Goal: Task Accomplishment & Management: Manage account settings

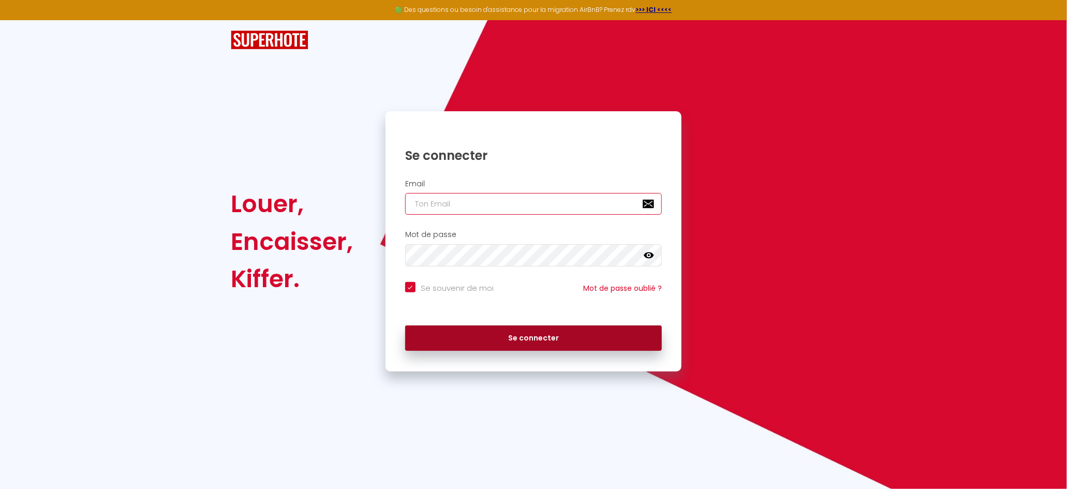
type input "[EMAIL_ADDRESS][DOMAIN_NAME]"
click at [482, 336] on button "Se connecter" at bounding box center [533, 338] width 257 height 26
checkbox input "true"
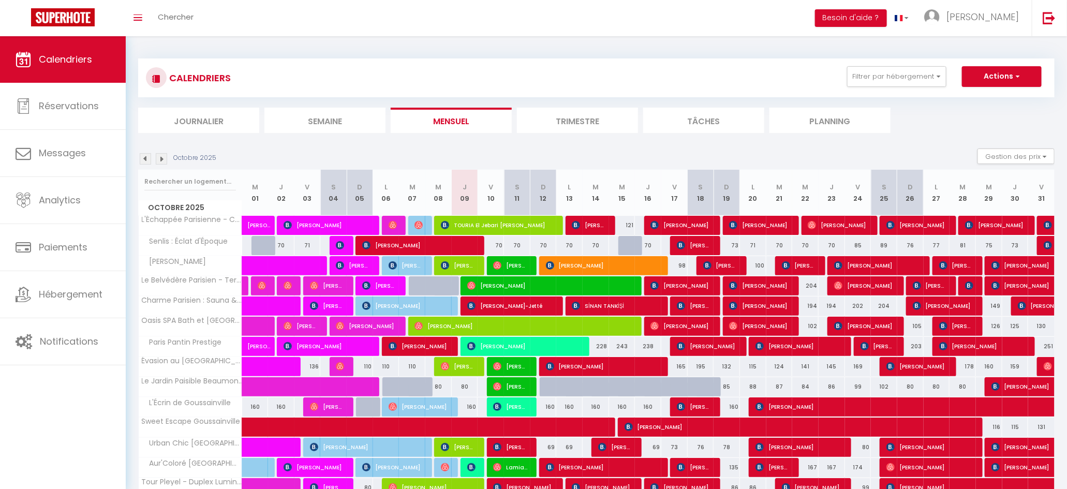
click at [198, 118] on li "Journalier" at bounding box center [198, 120] width 121 height 25
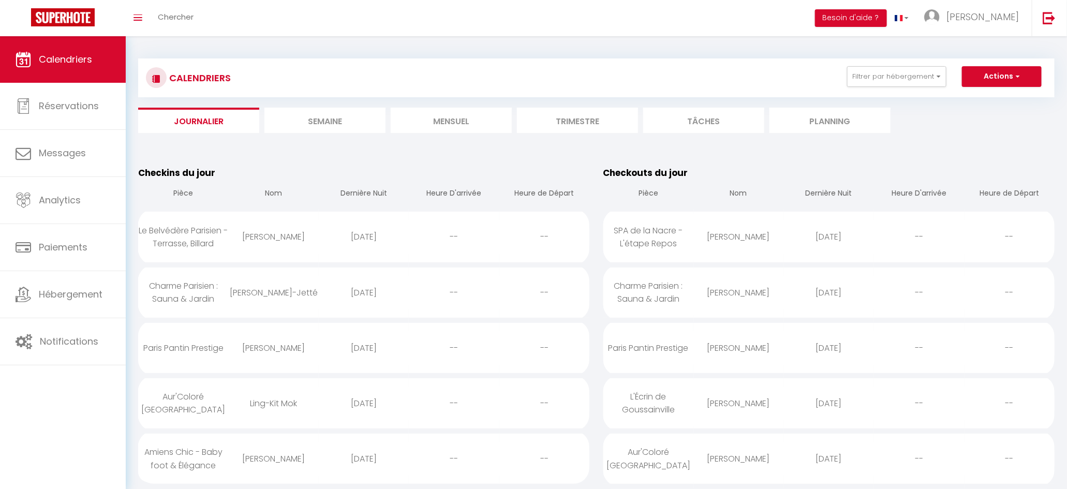
click at [444, 117] on li "Mensuel" at bounding box center [451, 120] width 121 height 25
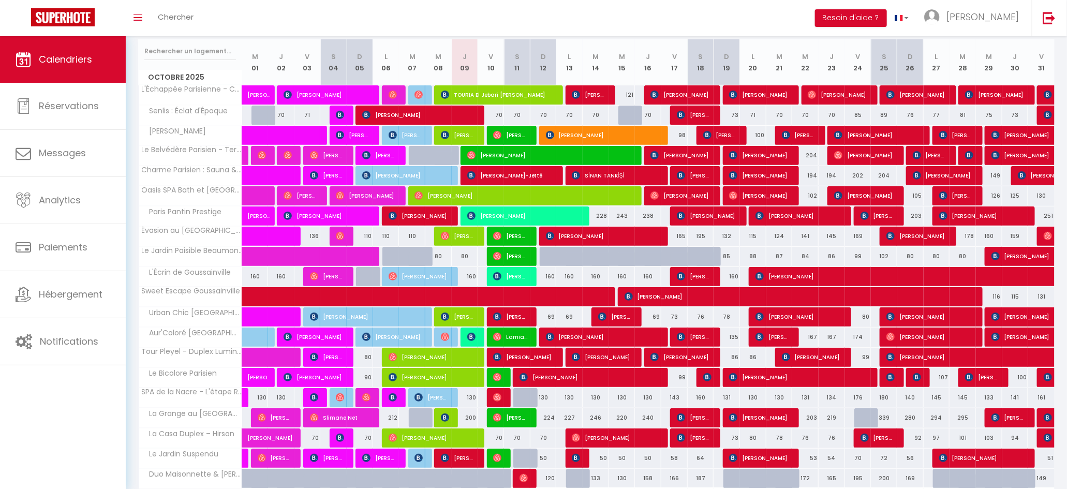
scroll to position [140, 0]
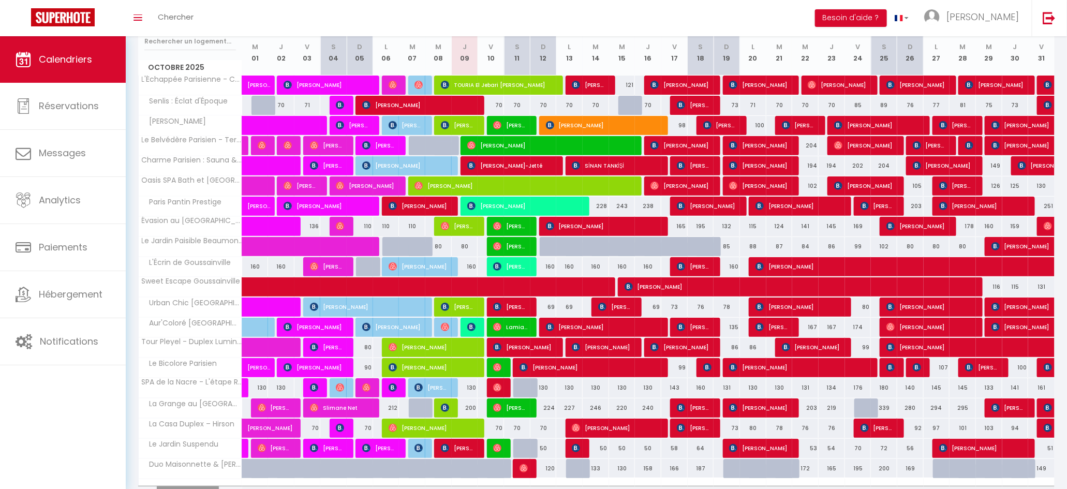
click at [886, 412] on div "339" at bounding box center [884, 407] width 26 height 19
type input "339"
select select "1"
type input "[DATE]"
type input "Dim 26 Octobre 2025"
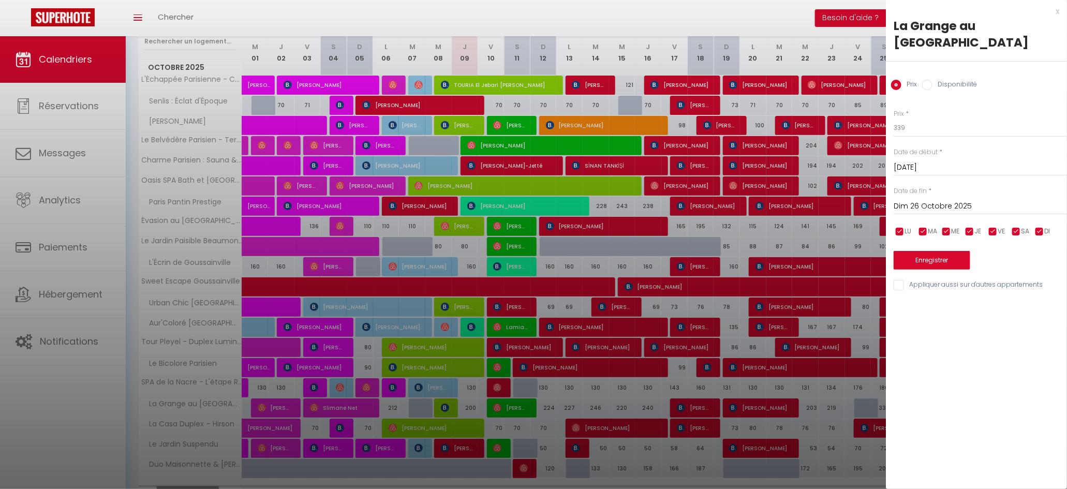
click at [943, 80] on label "Disponibilité" at bounding box center [954, 85] width 44 height 11
click at [932, 80] on input "Disponibilité" at bounding box center [927, 85] width 10 height 10
radio input "true"
radio input "false"
click at [924, 118] on select "Disponible Indisponible" at bounding box center [979, 128] width 173 height 20
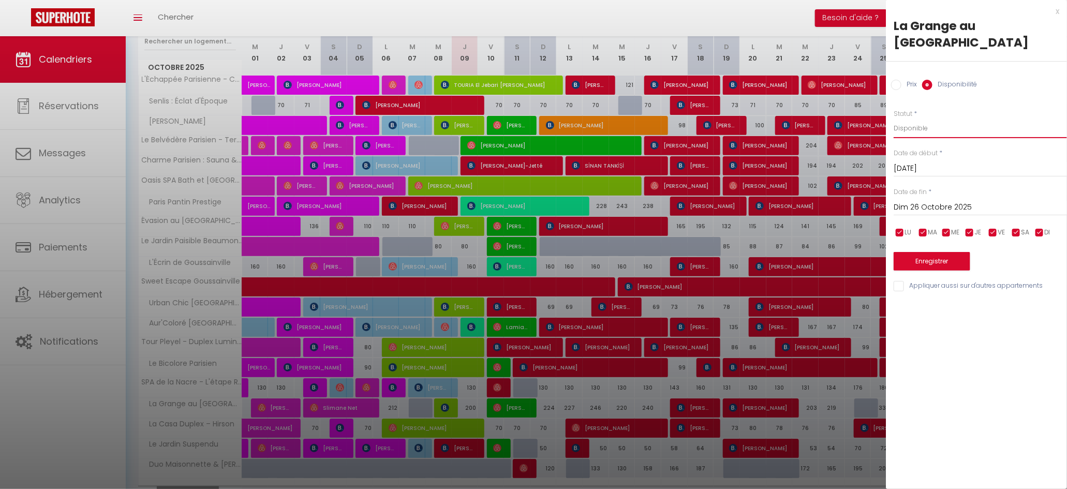
select select "0"
click at [944, 252] on button "Enregistrer" at bounding box center [931, 261] width 77 height 19
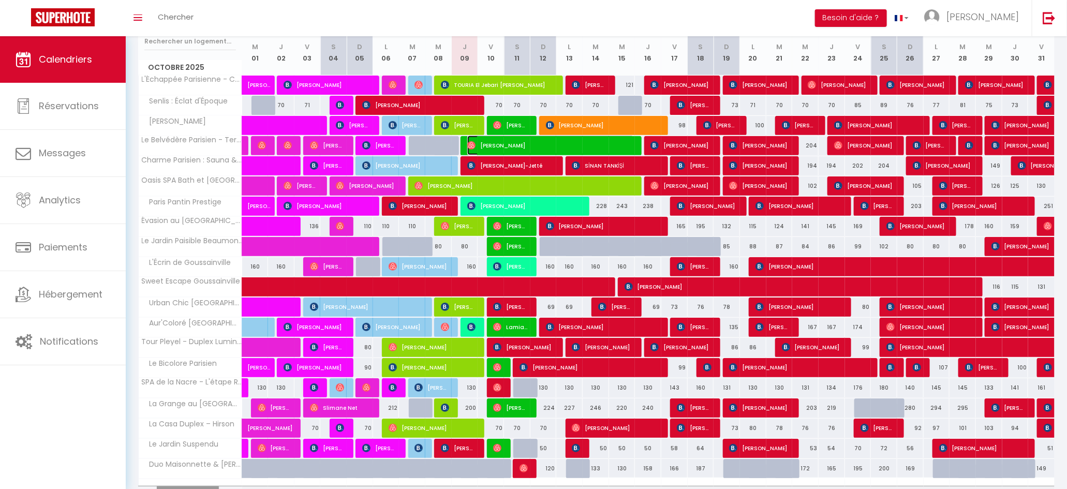
click at [498, 145] on span "[PERSON_NAME]" at bounding box center [550, 146] width 167 height 20
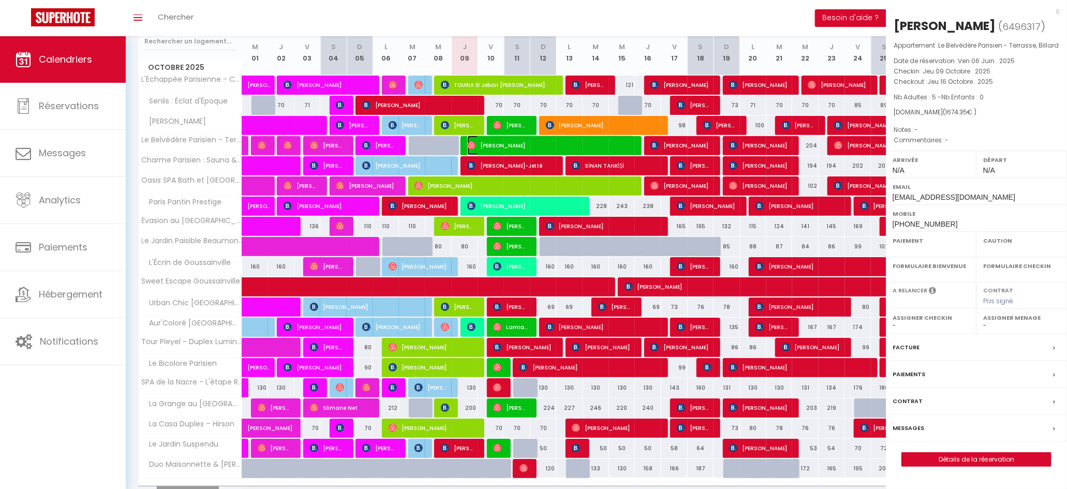
select select "OK"
select select "0"
select select "1"
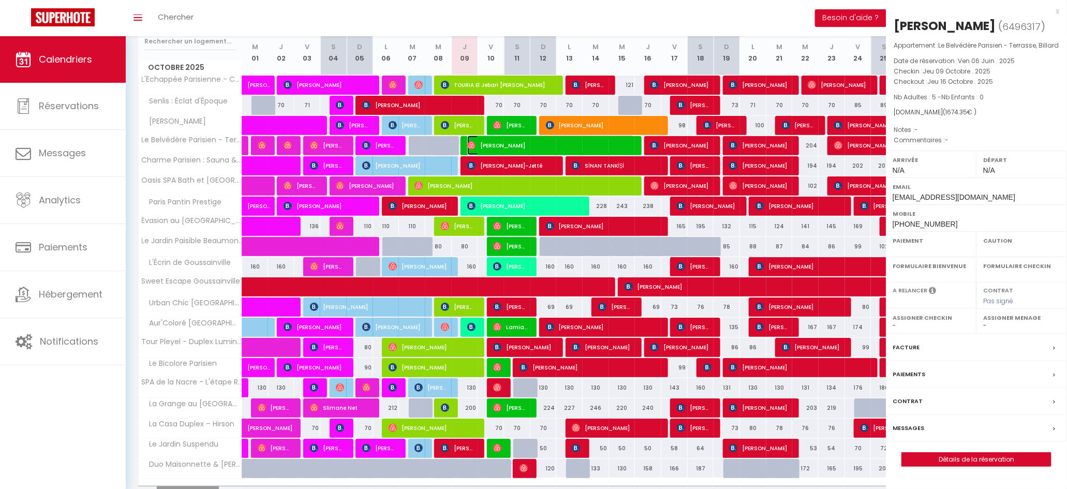
select select
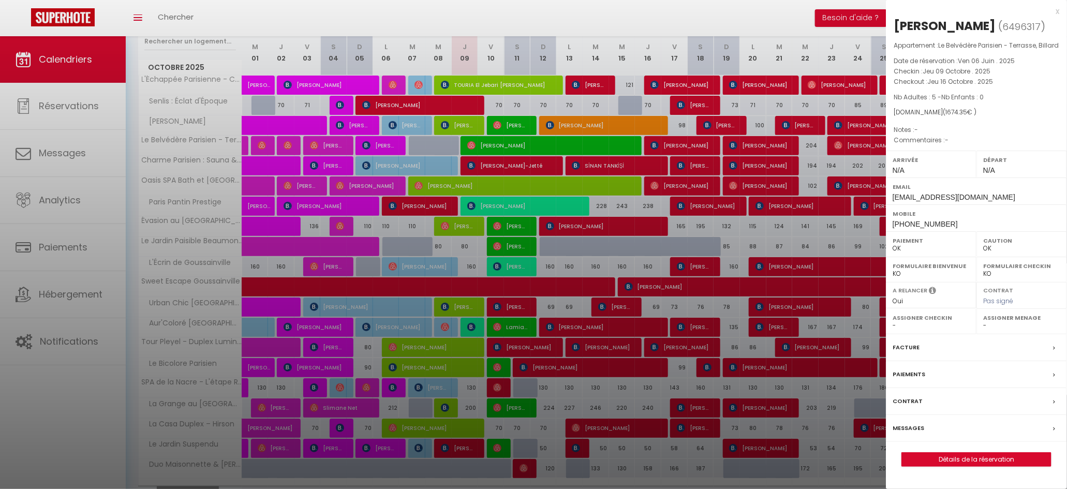
click at [1057, 12] on div "x" at bounding box center [972, 11] width 173 height 12
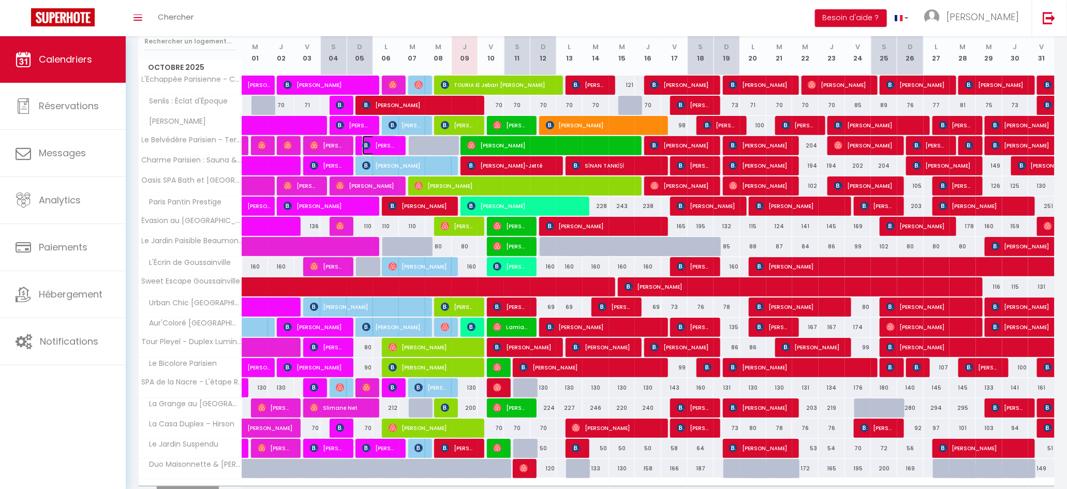
click at [392, 145] on span "[PERSON_NAME] [PERSON_NAME]" at bounding box center [379, 146] width 35 height 20
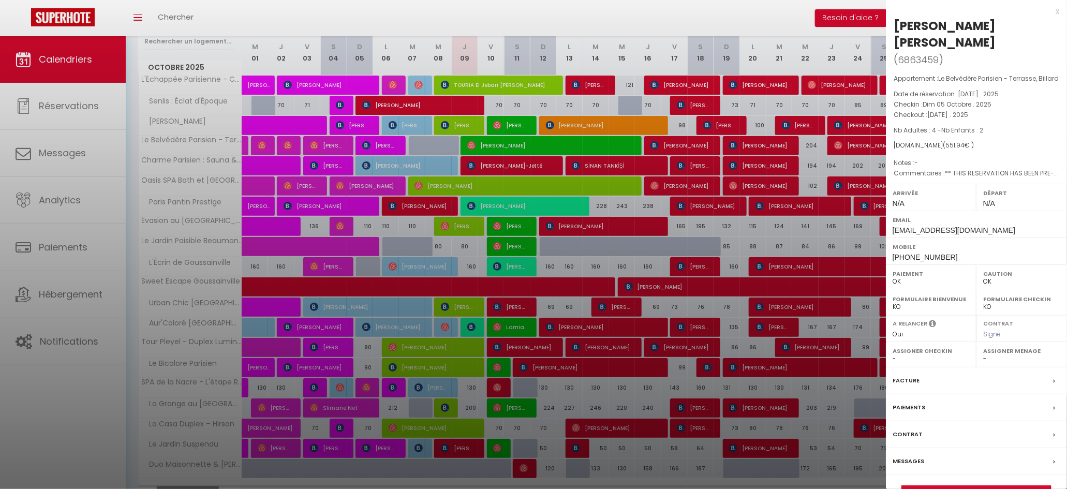
click at [924, 466] on div "Messages" at bounding box center [976, 461] width 181 height 27
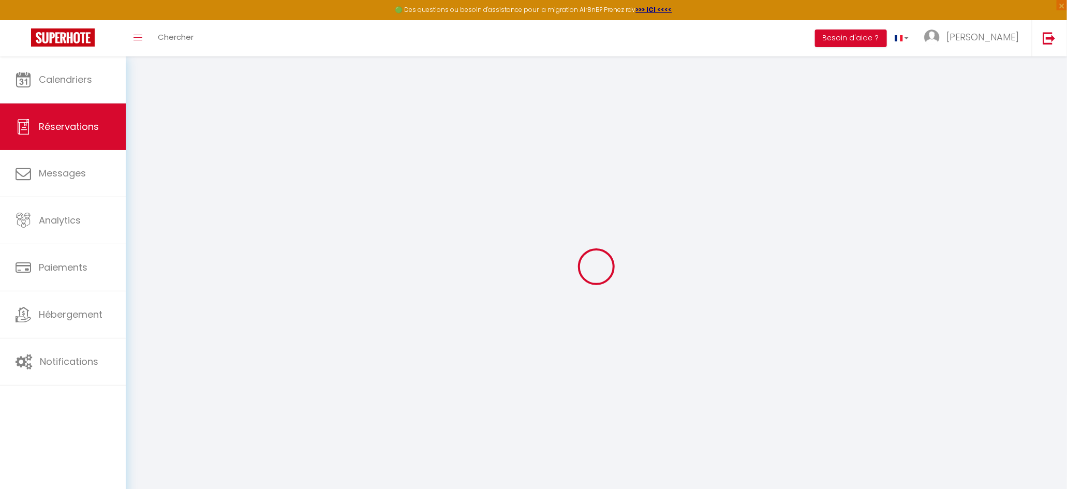
select select
checkbox input "false"
select select
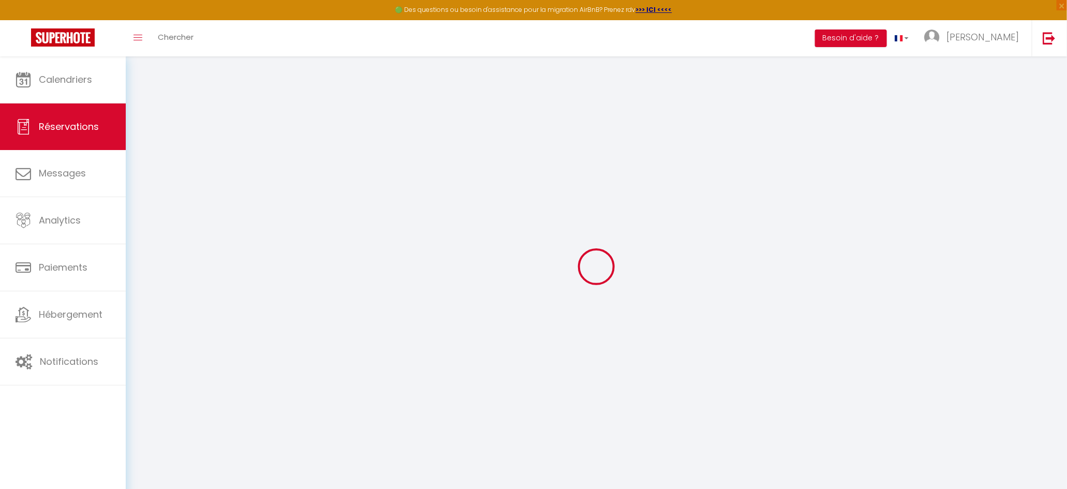
checkbox input "false"
type textarea "** THIS RESERVATION HAS BEEN PRE-PAID ** Approximate time of arrival: between 1…"
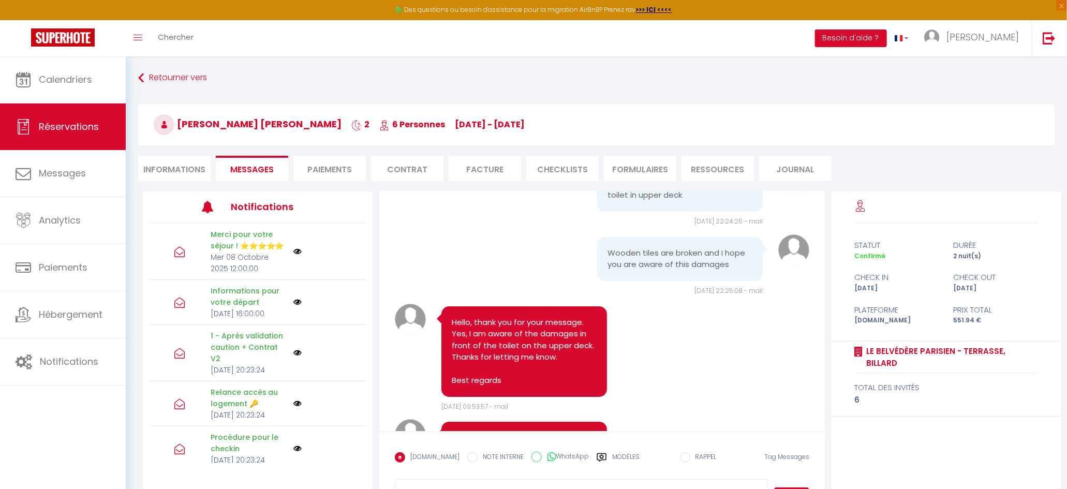
scroll to position [8394, 0]
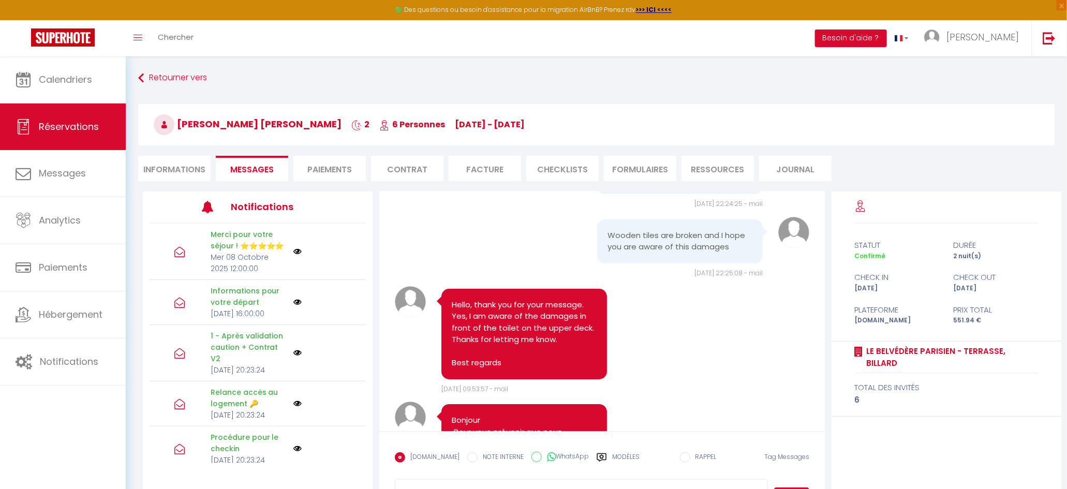
drag, startPoint x: 475, startPoint y: 407, endPoint x: 449, endPoint y: 214, distance: 194.7
copy pre "Accessing the apartment: - STEP 1: Locate the exterior door at number 12 and en…"
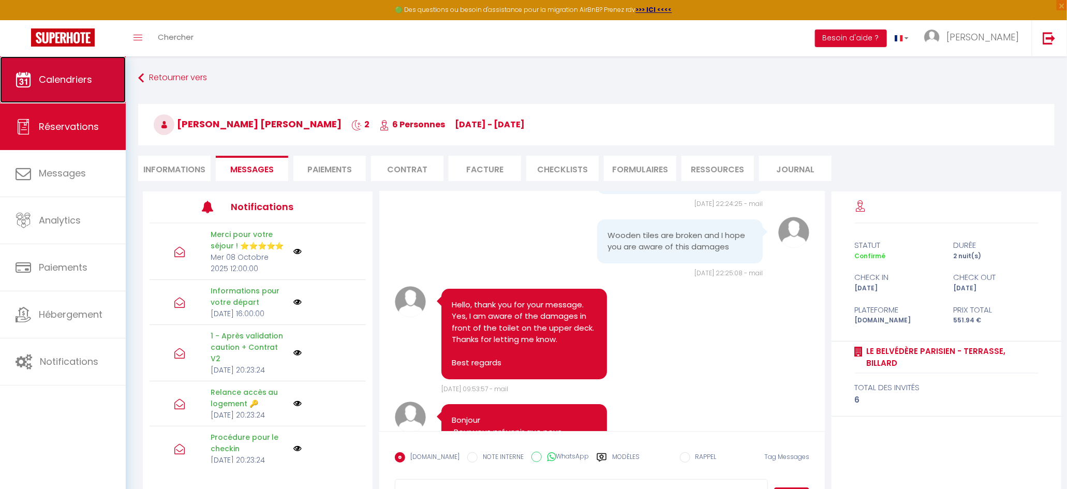
click at [73, 78] on span "Calendriers" at bounding box center [65, 79] width 53 height 13
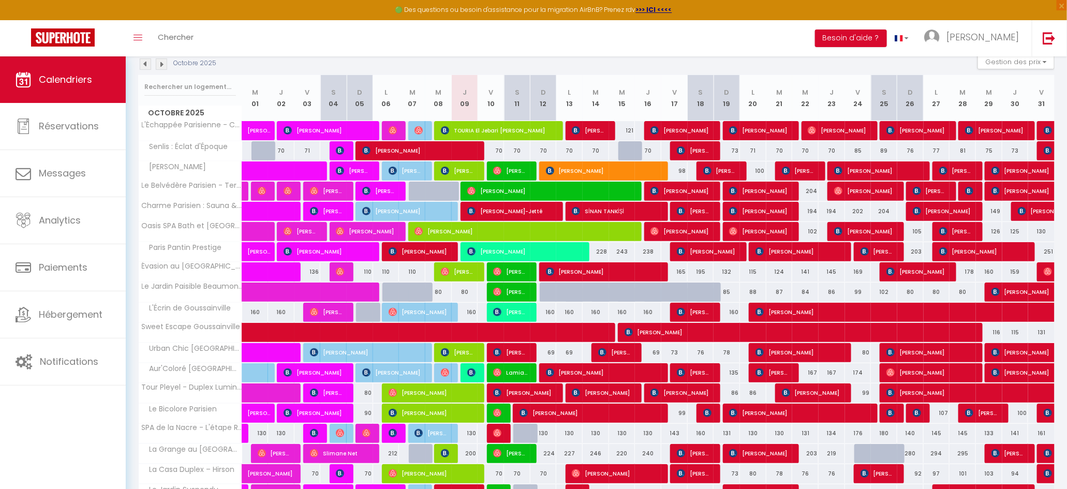
scroll to position [124, 0]
